Goal: Information Seeking & Learning: Learn about a topic

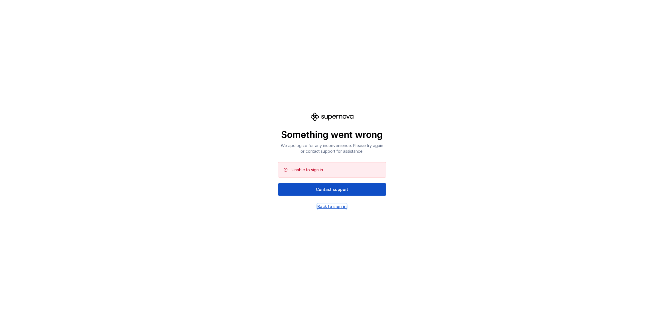
click at [343, 205] on div "Back to sign in" at bounding box center [331, 207] width 29 height 6
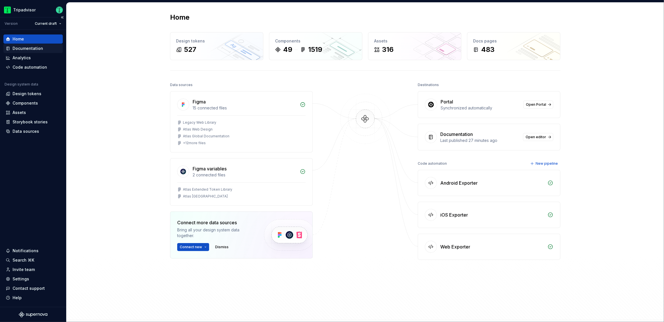
click at [20, 47] on div "Documentation" at bounding box center [28, 49] width 31 height 6
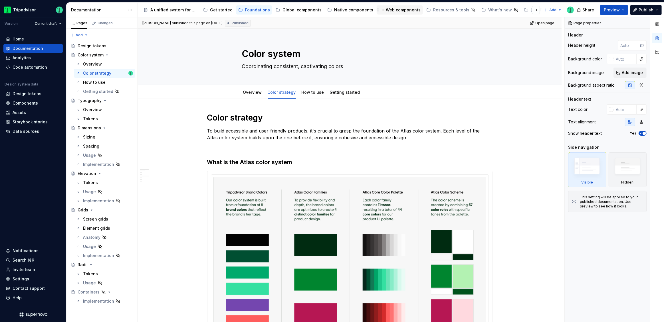
click at [400, 8] on div "Web components" at bounding box center [403, 10] width 35 height 6
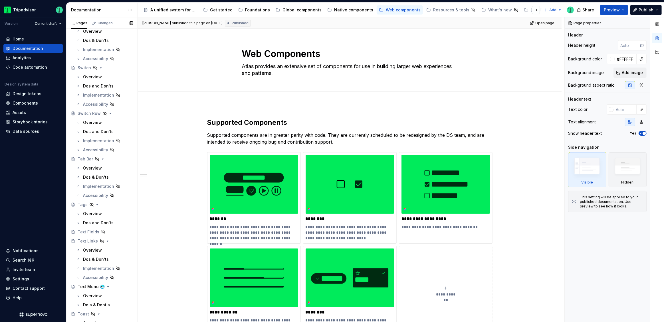
scroll to position [1351, 0]
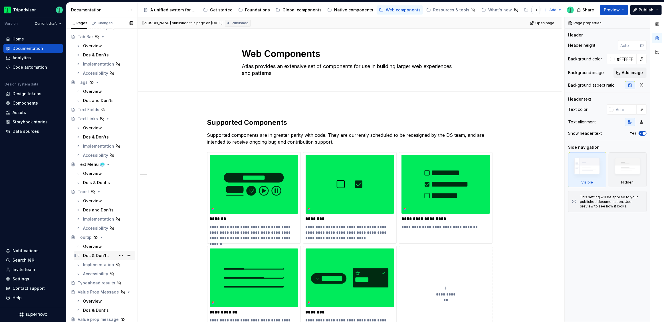
click at [94, 256] on div "Dos & Don'ts" at bounding box center [96, 256] width 26 height 6
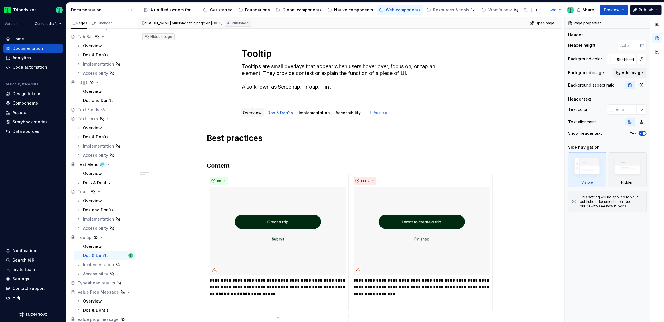
click at [255, 112] on link "Overview" at bounding box center [252, 112] width 19 height 5
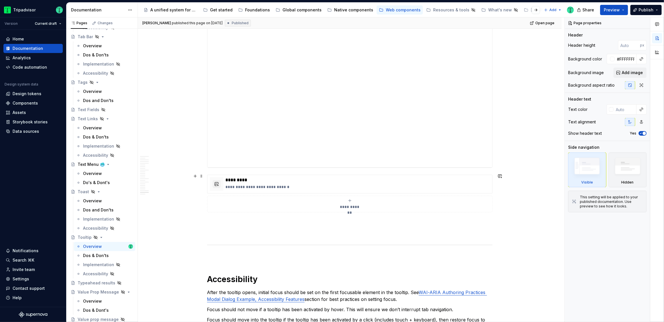
scroll to position [2525, 0]
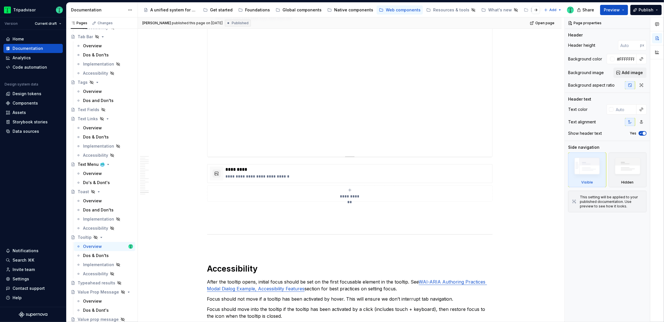
click at [368, 101] on div "**********" at bounding box center [349, 85] width 285 height 143
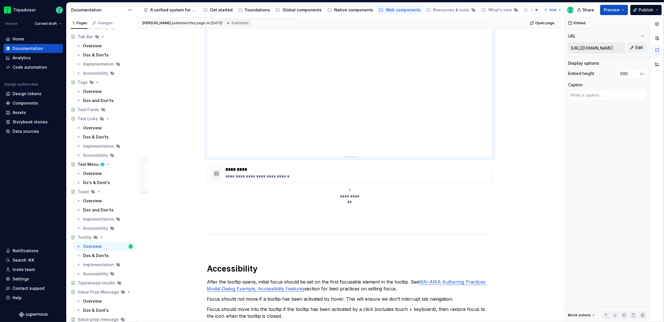
click at [325, 86] on div "**********" at bounding box center [349, 85] width 285 height 143
click at [325, 85] on div "**********" at bounding box center [349, 85] width 285 height 143
click at [314, 70] on div "**********" at bounding box center [349, 85] width 285 height 143
click at [298, 72] on div "**********" at bounding box center [349, 85] width 285 height 143
click at [296, 68] on div "**********" at bounding box center [349, 85] width 285 height 143
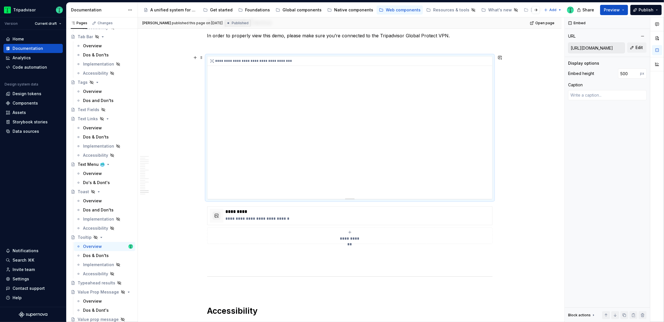
scroll to position [2459, 0]
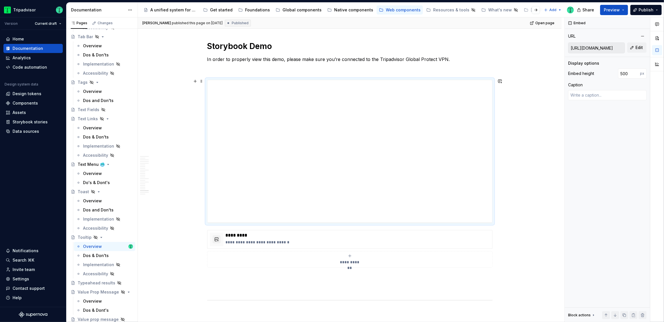
drag, startPoint x: 490, startPoint y: 98, endPoint x: 493, endPoint y: 113, distance: 15.2
click at [492, 113] on div "**********" at bounding box center [349, 152] width 285 height 144
click at [244, 243] on p "**********" at bounding box center [358, 243] width 264 height 6
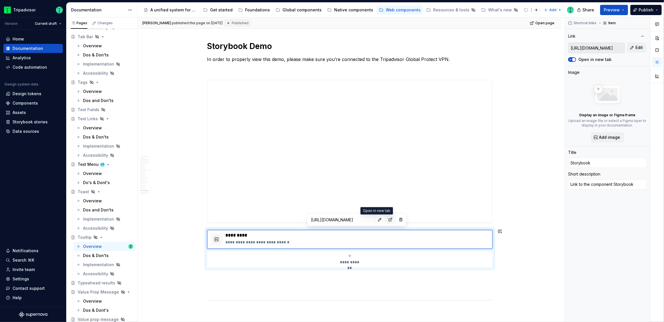
click at [386, 221] on button "button" at bounding box center [390, 220] width 8 height 8
type textarea "*"
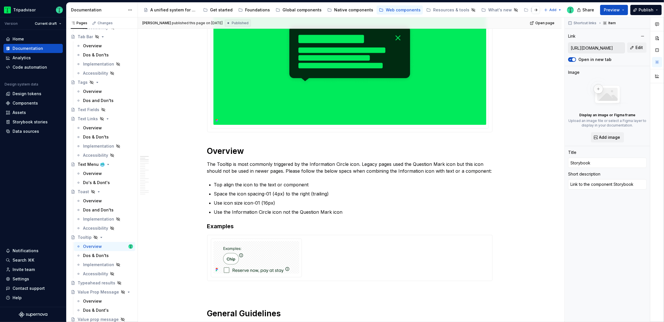
scroll to position [0, 0]
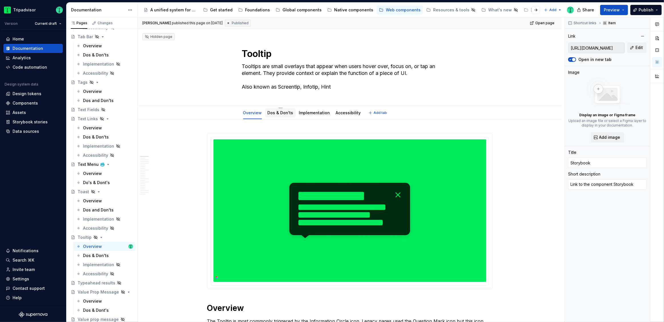
click at [285, 112] on link "Dos & Don'ts" at bounding box center [281, 112] width 26 height 5
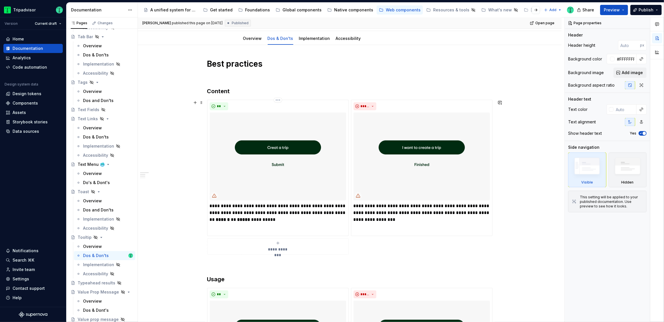
scroll to position [35, 0]
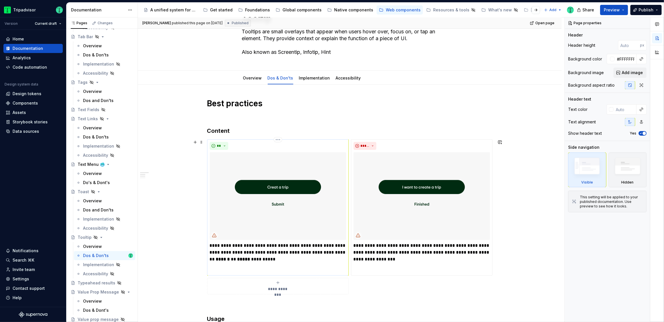
click at [329, 218] on img at bounding box center [278, 196] width 136 height 88
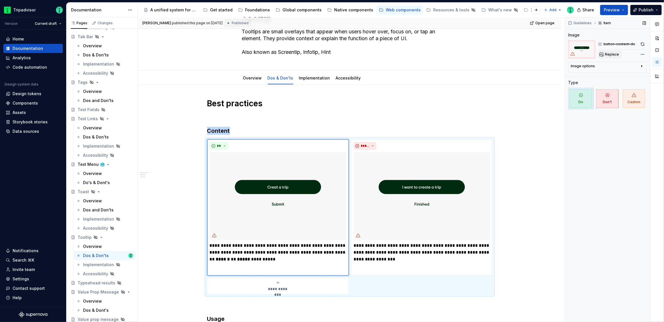
click at [610, 54] on span "Replace" at bounding box center [612, 54] width 14 height 5
type textarea "*"
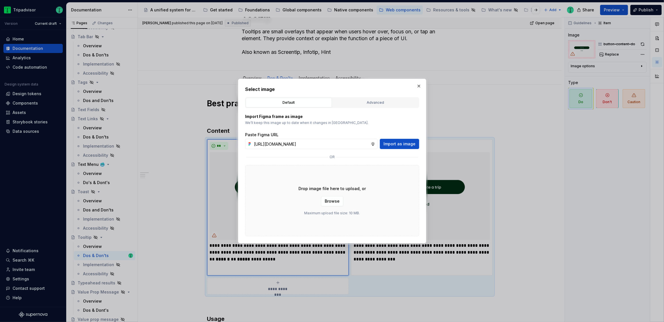
scroll to position [0, 141]
type input "[URL][DOMAIN_NAME]"
click at [400, 138] on div "Paste Figma URL [URL][DOMAIN_NAME] Import as image" at bounding box center [332, 140] width 174 height 17
click at [399, 144] on span "Import as image" at bounding box center [399, 144] width 32 height 6
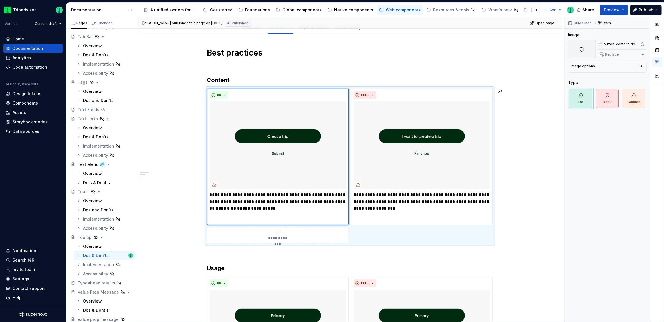
scroll to position [89, 0]
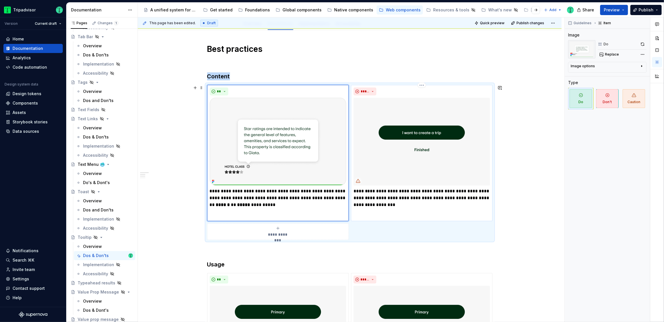
click at [404, 148] on img at bounding box center [422, 142] width 136 height 88
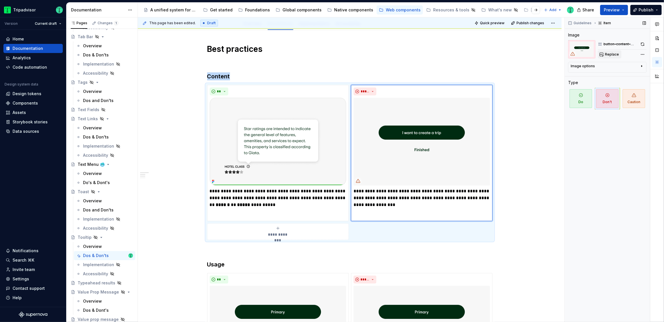
click at [616, 51] on button "Replace" at bounding box center [610, 55] width 24 height 8
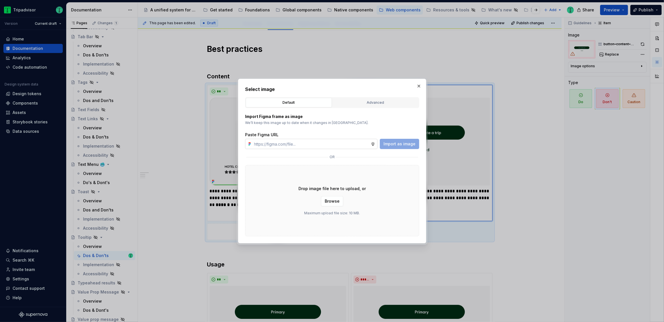
type textarea "*"
click at [295, 142] on input "text" at bounding box center [311, 144] width 119 height 10
type input "[URL][DOMAIN_NAME]"
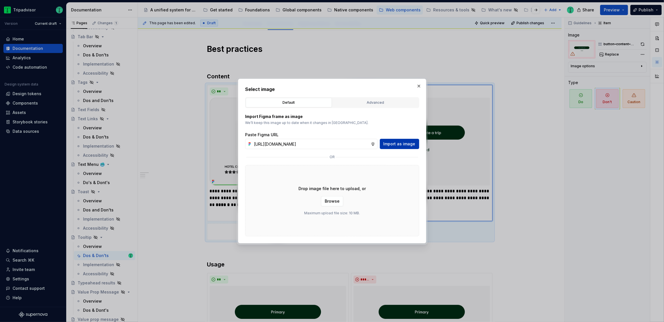
click at [391, 145] on span "Import as image" at bounding box center [399, 144] width 32 height 6
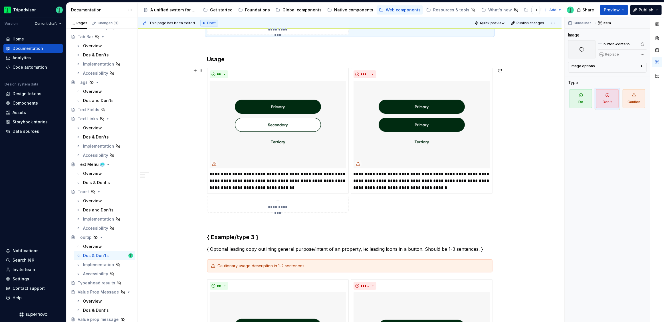
scroll to position [305, 0]
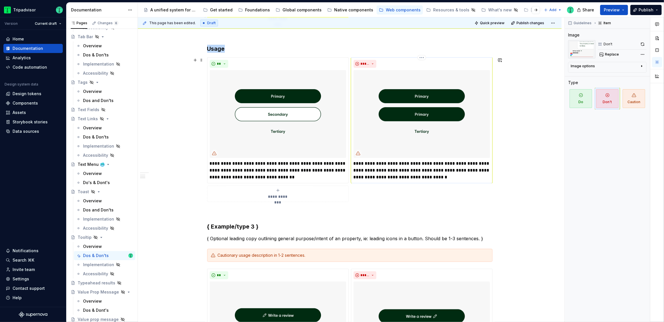
click at [426, 139] on img at bounding box center [422, 114] width 136 height 88
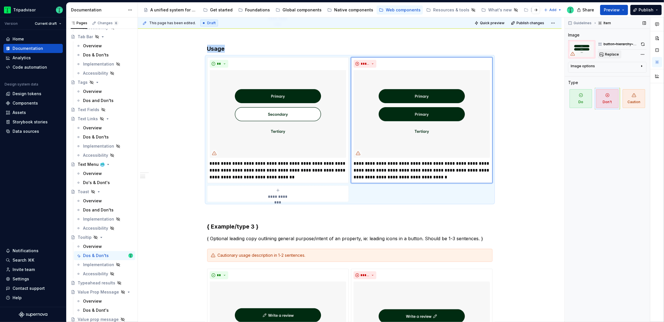
click at [612, 51] on button "Replace" at bounding box center [610, 55] width 24 height 8
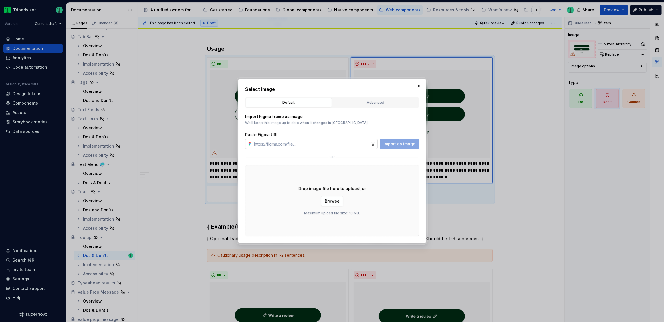
type textarea "*"
type input "[URL][DOMAIN_NAME]"
type textarea "*"
type input "[URL][DOMAIN_NAME]"
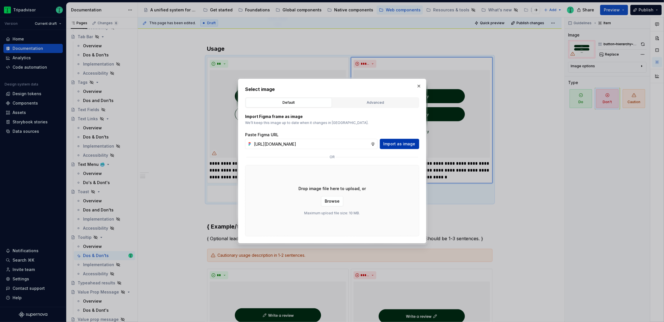
click at [405, 144] on span "Import as image" at bounding box center [399, 144] width 32 height 6
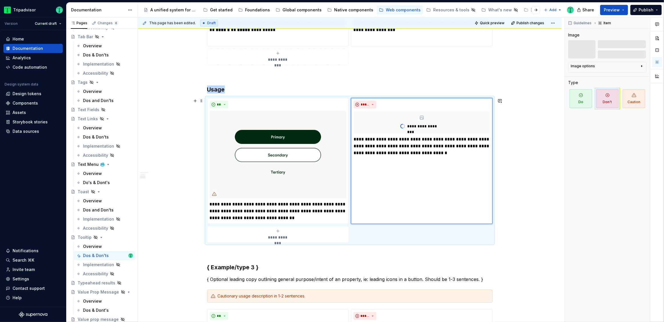
scroll to position [239, 0]
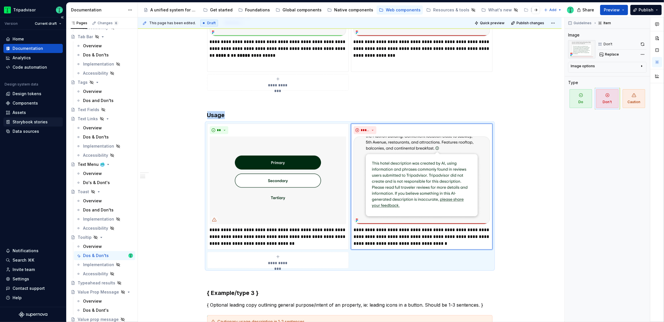
type textarea "*"
click at [25, 126] on div "Storybook stories" at bounding box center [32, 122] width 59 height 9
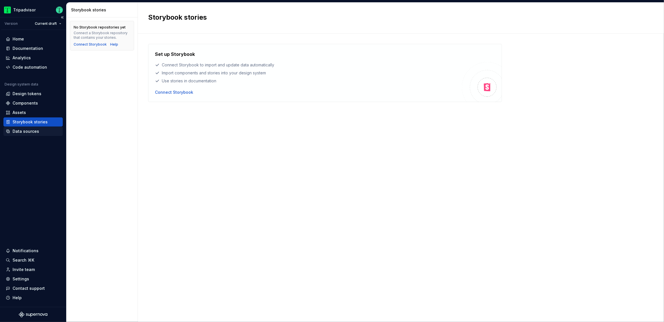
click at [23, 132] on div "Data sources" at bounding box center [26, 132] width 27 height 6
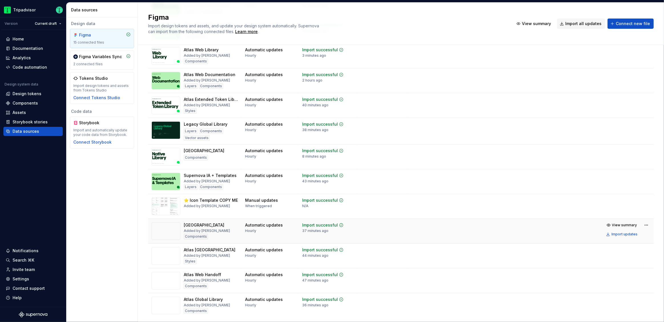
scroll to position [137, 0]
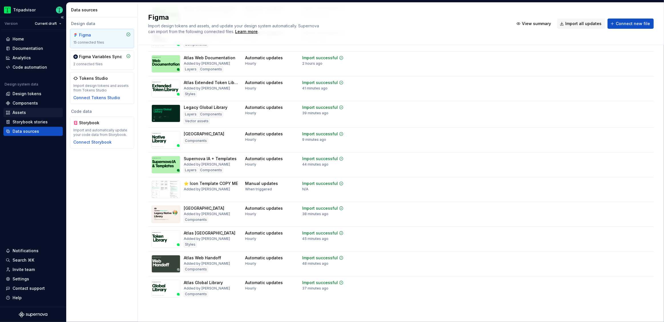
click at [30, 114] on div "Assets" at bounding box center [33, 113] width 55 height 6
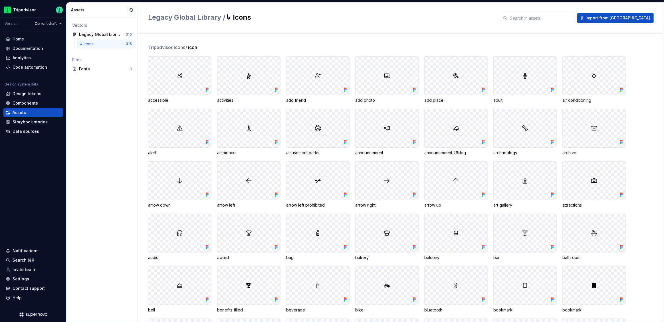
click at [206, 88] on icon at bounding box center [207, 90] width 6 height 6
click at [108, 34] on div "Legacy Global Library" at bounding box center [100, 35] width 43 height 6
click at [208, 87] on icon at bounding box center [207, 90] width 6 height 6
click at [206, 91] on icon at bounding box center [207, 90] width 6 height 6
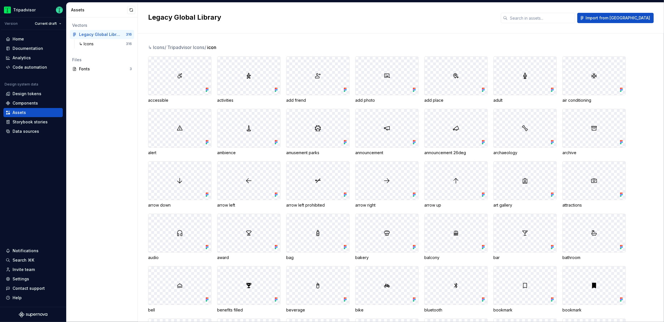
click at [165, 90] on div at bounding box center [179, 76] width 63 height 38
click at [214, 47] on span "icon" at bounding box center [211, 47] width 9 height 7
click at [151, 46] on span "↳ Icons /" at bounding box center [157, 47] width 19 height 7
click at [91, 42] on div "↳ Icons" at bounding box center [87, 44] width 17 height 6
click at [484, 89] on icon at bounding box center [483, 90] width 6 height 6
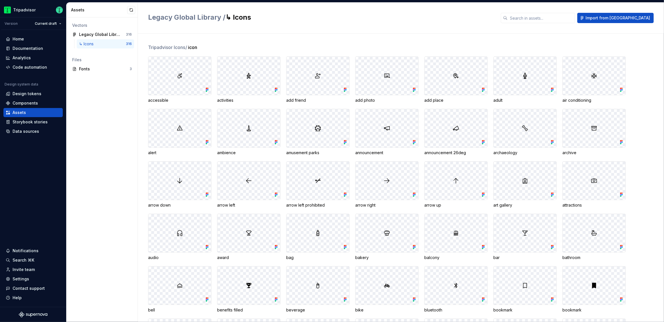
click at [482, 90] on icon at bounding box center [483, 90] width 6 height 6
